Goal: Browse casually

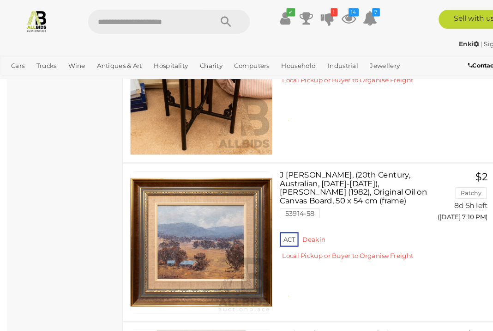
scroll to position [15382, 0]
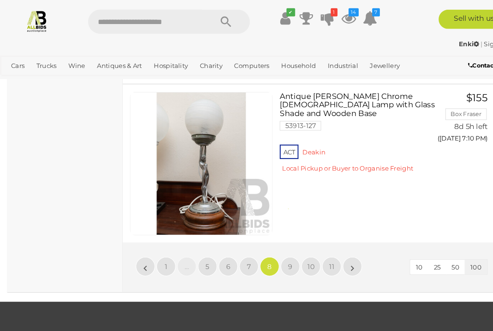
click at [279, 251] on span "9" at bounding box center [279, 255] width 4 height 8
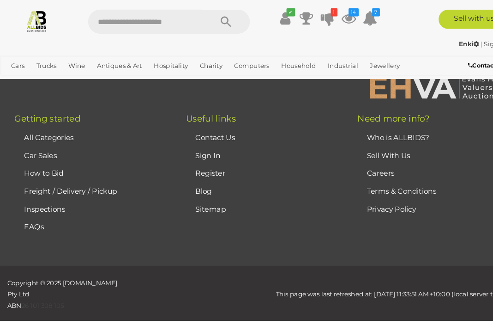
scroll to position [237, 0]
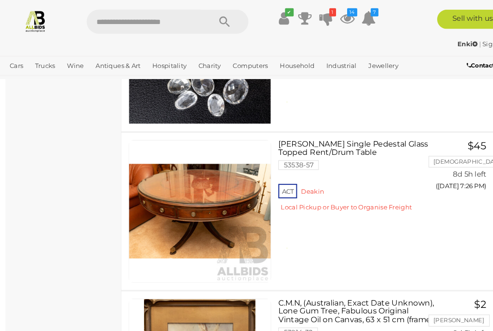
scroll to position [7972, 0]
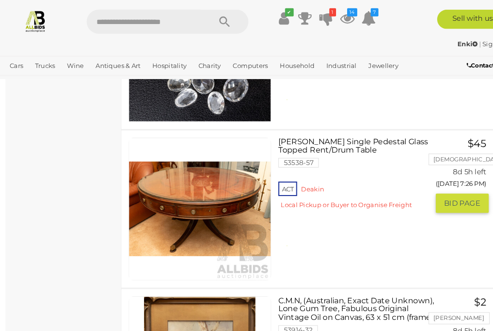
click at [220, 193] on link at bounding box center [193, 200] width 137 height 137
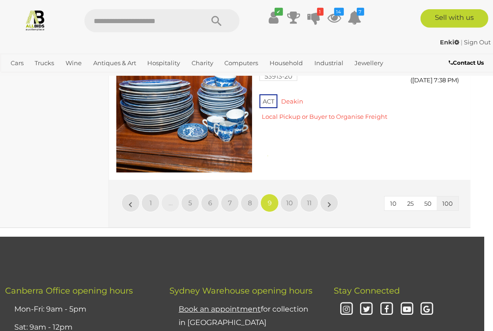
scroll to position [15388, 9]
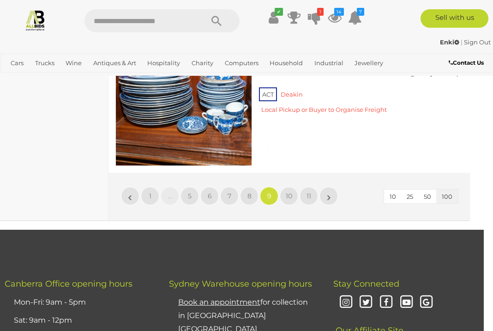
click at [292, 187] on link "10" at bounding box center [289, 196] width 18 height 18
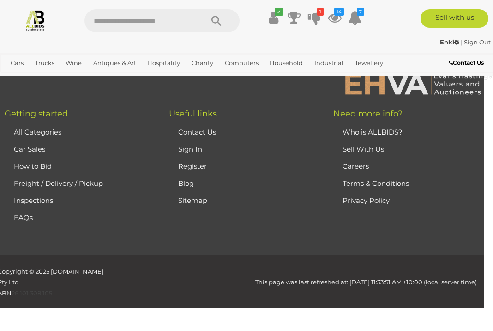
scroll to position [237, 0]
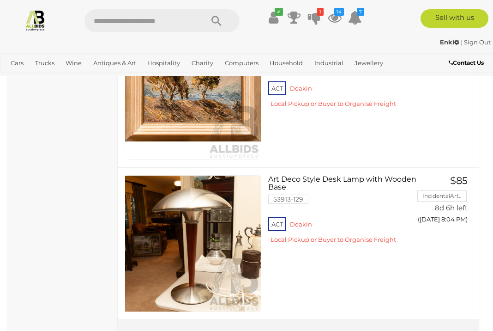
scroll to position [15306, 0]
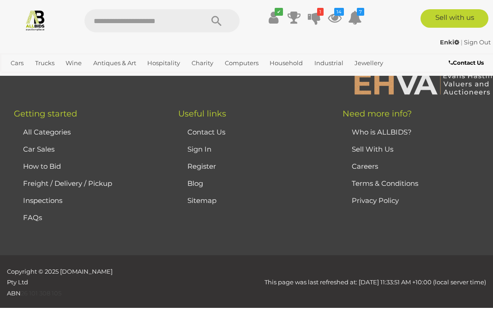
scroll to position [237, 0]
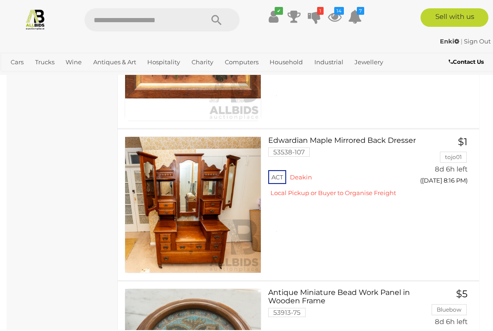
scroll to position [5405, 0]
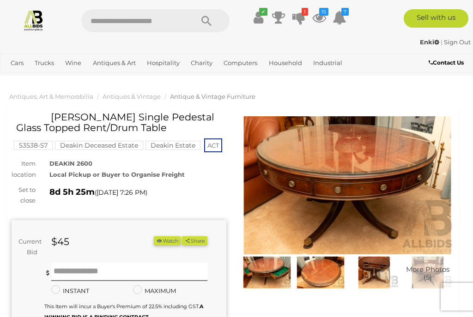
click at [278, 282] on img at bounding box center [267, 272] width 49 height 31
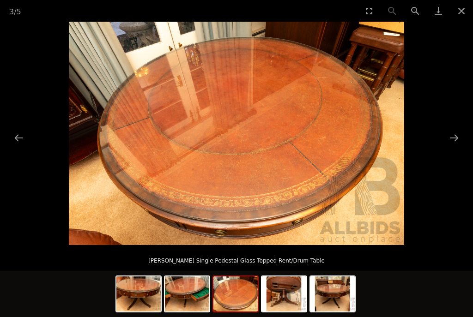
click at [467, 13] on button "Close gallery" at bounding box center [461, 11] width 23 height 22
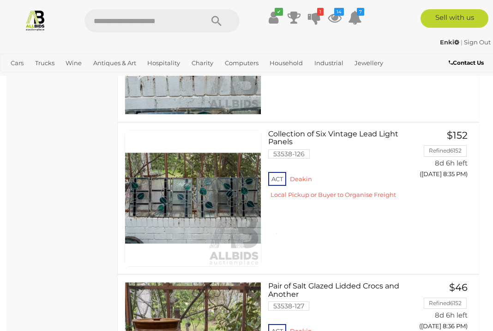
scroll to position [10765, 2]
